Goal: Task Accomplishment & Management: Use online tool/utility

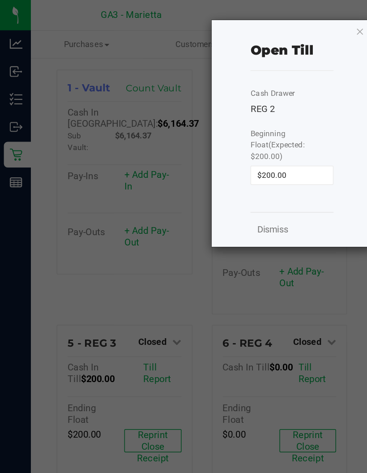
click at [197, 155] on link "Dismiss" at bounding box center [189, 159] width 21 height 9
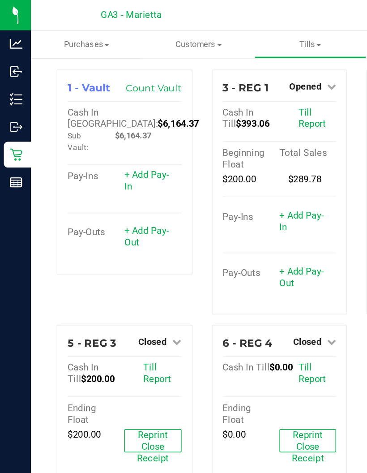
click at [13, 70] on icon at bounding box center [11, 68] width 9 height 9
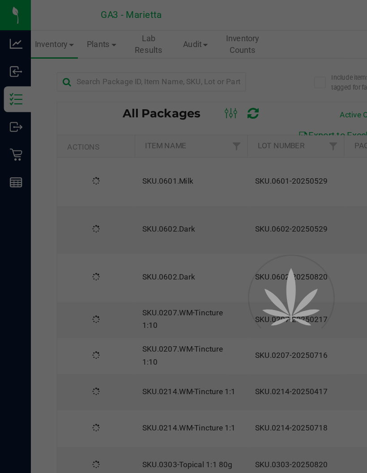
type input "[DATE]"
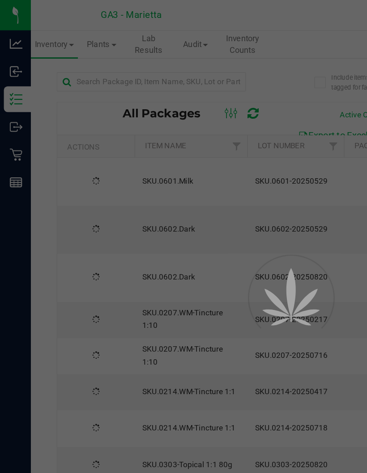
type input "[DATE]"
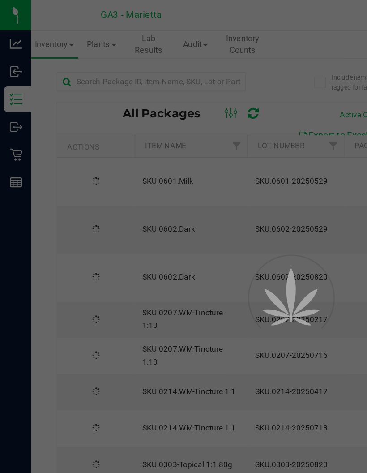
type input "[DATE]"
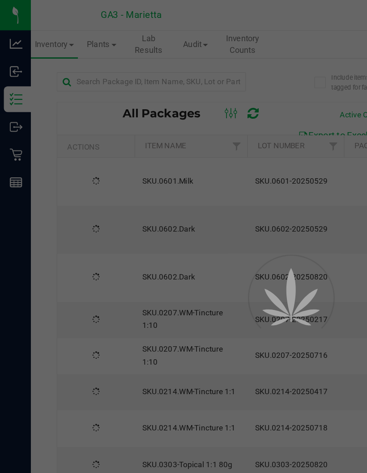
type input "[DATE]"
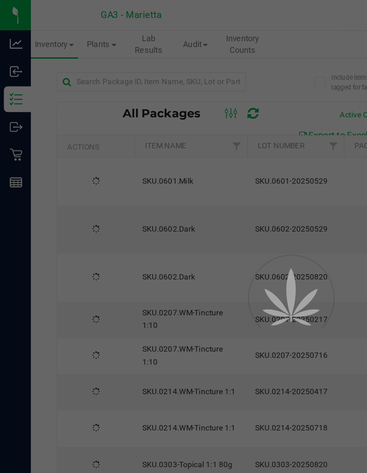
type input "[DATE]"
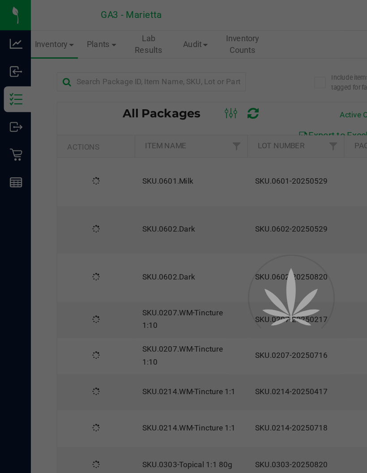
type input "[DATE]"
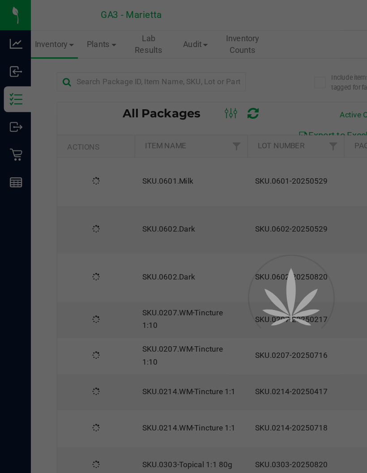
type input "[DATE]"
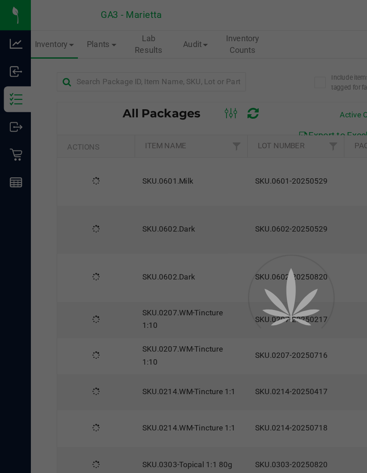
type input "[DATE]"
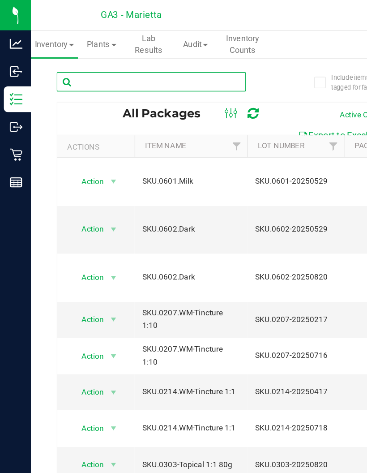
click at [86, 56] on input "text" at bounding box center [105, 56] width 132 height 13
type input "[DOMAIN_NAME]"
